Goal: Navigation & Orientation: Find specific page/section

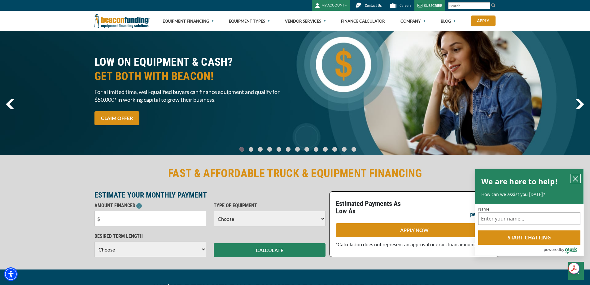
click at [576, 177] on icon "close chatbox" at bounding box center [575, 178] width 5 height 5
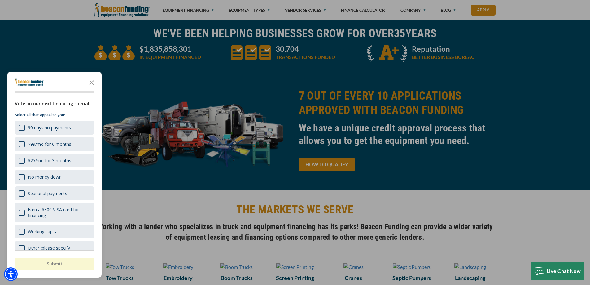
scroll to position [256, 0]
click at [90, 81] on icon "Close the survey" at bounding box center [91, 82] width 12 height 12
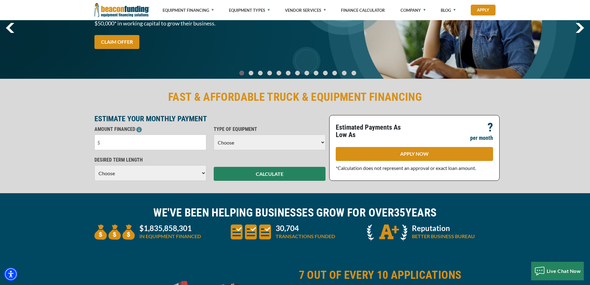
scroll to position [0, 0]
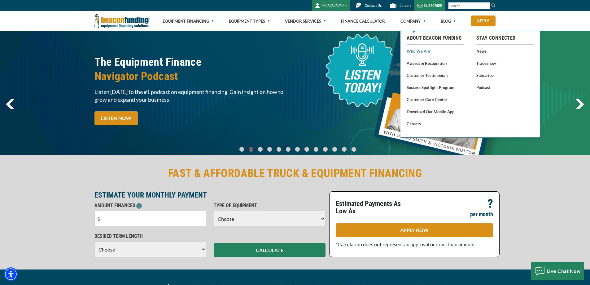
click at [424, 51] on link "Who We Are" at bounding box center [435, 51] width 57 height 8
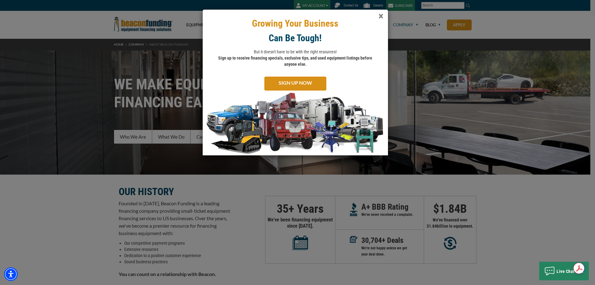
click at [381, 18] on span "×" at bounding box center [380, 16] width 5 height 13
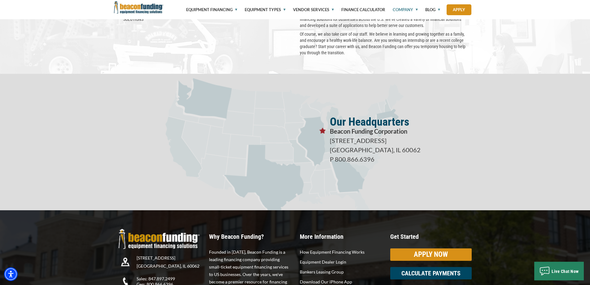
scroll to position [1093, 0]
